Goal: Find contact information: Find contact information

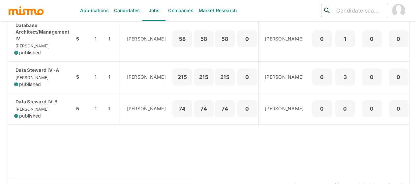
scroll to position [296, 0]
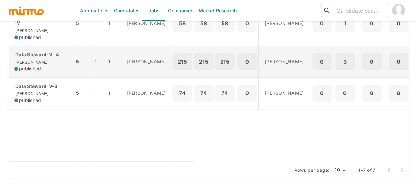
click at [48, 68] on div "Data Steward IV -A Kaiser published" at bounding box center [41, 61] width 55 height 21
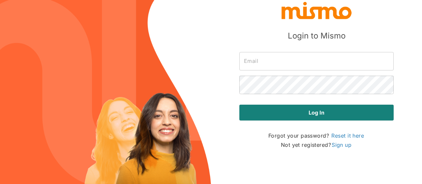
click at [270, 60] on input "text" at bounding box center [316, 61] width 154 height 18
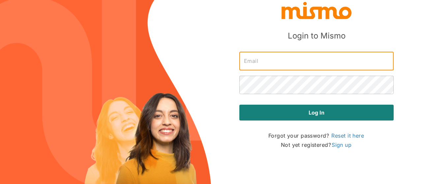
type input "[PERSON_NAME][EMAIL_ADDRESS][DOMAIN_NAME]"
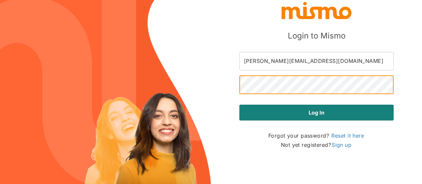
click at [239, 105] on button "Log in" at bounding box center [316, 113] width 154 height 16
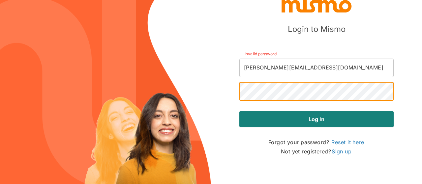
click at [239, 111] on button "Log in" at bounding box center [316, 119] width 154 height 16
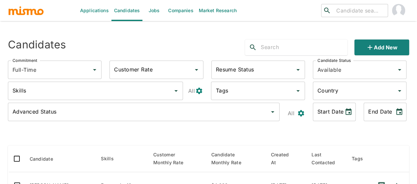
click at [154, 9] on link "Jobs" at bounding box center [153, 10] width 23 height 21
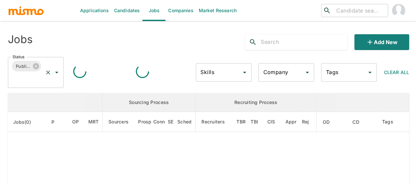
click at [55, 73] on icon "Open" at bounding box center [57, 72] width 8 height 8
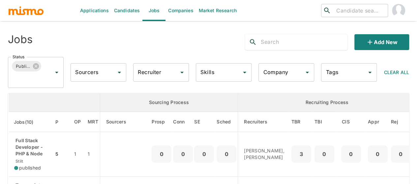
click at [37, 94] on th "enhanced table" at bounding box center [55, 102] width 92 height 19
click at [55, 71] on icon "Open" at bounding box center [57, 72] width 8 height 8
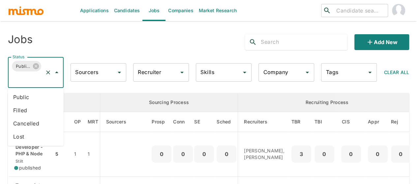
click at [35, 99] on li "Public" at bounding box center [36, 97] width 56 height 13
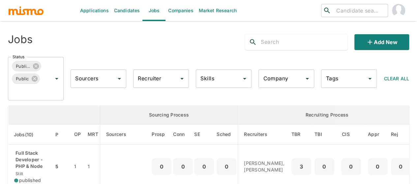
click at [148, 77] on input "Recruiter" at bounding box center [156, 78] width 40 height 13
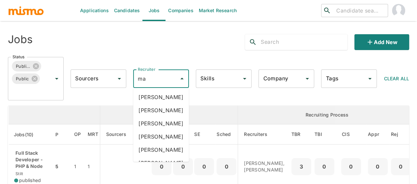
type input "mai"
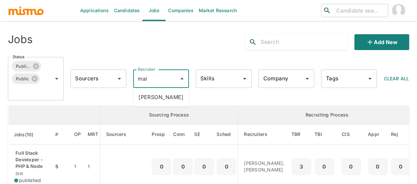
click at [155, 97] on li "Maia Reyes" at bounding box center [161, 97] width 56 height 13
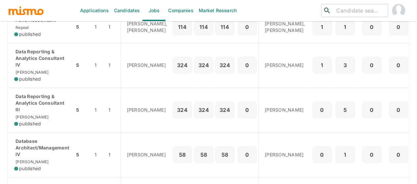
scroll to position [231, 0]
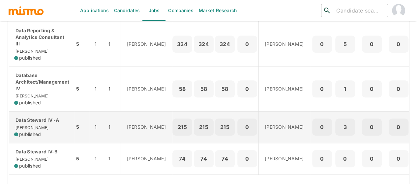
click at [39, 123] on p "Data Steward IV -A" at bounding box center [41, 120] width 55 height 7
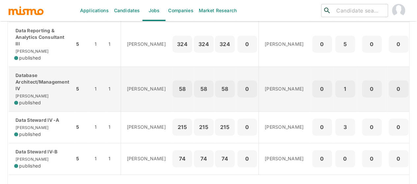
click at [41, 92] on p "Database Architect/Management IV" at bounding box center [41, 82] width 55 height 20
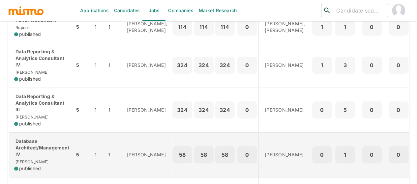
scroll to position [165, 0]
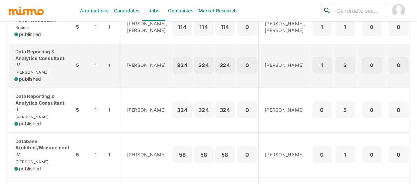
click at [42, 68] on p "Data Reporting & Analytics Consultant IV" at bounding box center [41, 58] width 55 height 20
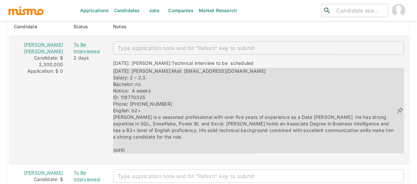
scroll to position [856, 0]
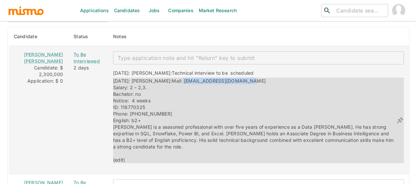
drag, startPoint x: 228, startPoint y: 57, endPoint x: 160, endPoint y: 58, distance: 67.9
click at [160, 78] on div "08/11/2025: Kaiser: Mail: lrojas118770325@gmail.com Salary: 2 – 2,3. Bachelor: …" at bounding box center [254, 121] width 283 height 86
copy span "lrojas118770325@gmail.com"
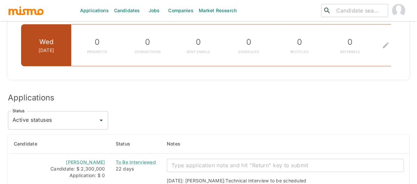
scroll to position [560, 0]
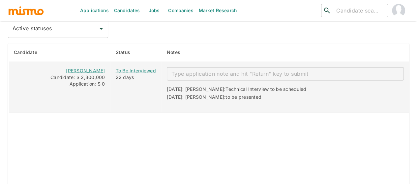
click at [101, 73] on link "Saúl Paredes" at bounding box center [85, 71] width 39 height 6
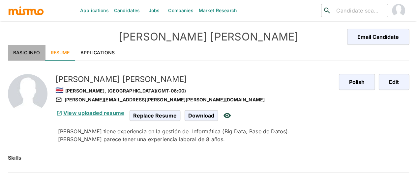
click at [33, 50] on link "Basic Info" at bounding box center [27, 53] width 38 height 16
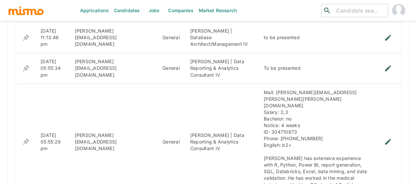
scroll to position [560, 0]
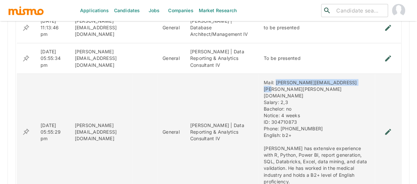
drag, startPoint x: 344, startPoint y: 77, endPoint x: 265, endPoint y: 76, distance: 79.0
click at [265, 79] on div "Mail: [PERSON_NAME][EMAIL_ADDRESS][PERSON_NAME][PERSON_NAME][DOMAIN_NAME] Salar…" at bounding box center [316, 131] width 106 height 105
copy div "[PERSON_NAME][EMAIL_ADDRESS][PERSON_NAME][PERSON_NAME][DOMAIN_NAME]"
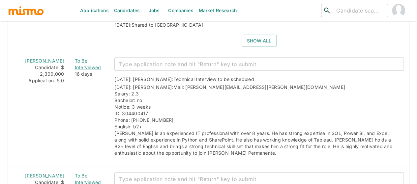
scroll to position [725, 0]
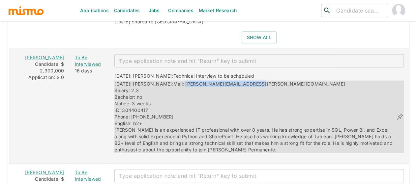
drag, startPoint x: 233, startPoint y: 62, endPoint x: 164, endPoint y: 61, distance: 68.5
click at [164, 81] on div "[DATE]: [PERSON_NAME]: Mail: [PERSON_NAME][EMAIL_ADDRESS][PERSON_NAME][DOMAIN_N…" at bounding box center [254, 117] width 281 height 72
copy span "[PERSON_NAME][EMAIL_ADDRESS][PERSON_NAME][DOMAIN_NAME]"
